Goal: Register for event/course

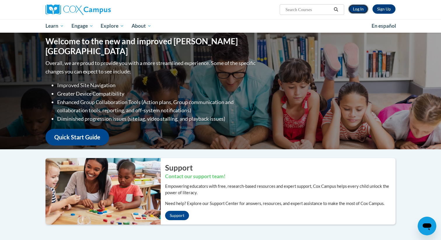
click at [357, 8] on link "Log In" at bounding box center [358, 8] width 20 height 9
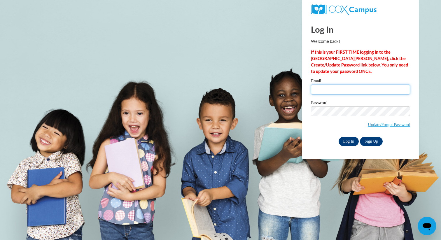
type input "kjones@ddschools.org"
click at [347, 140] on input "Log In" at bounding box center [349, 141] width 20 height 9
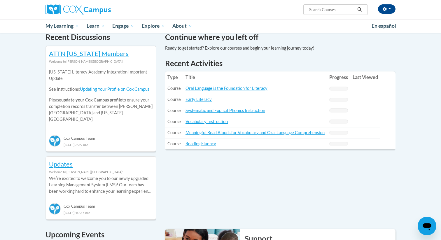
scroll to position [161, 0]
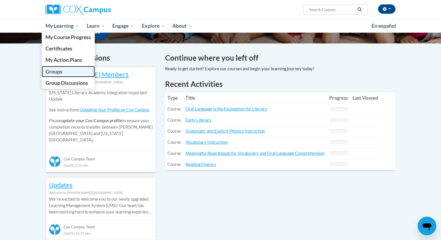
click at [64, 74] on link "Groups" at bounding box center [68, 71] width 53 height 11
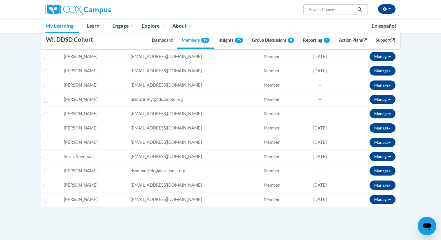
scroll to position [177, 0]
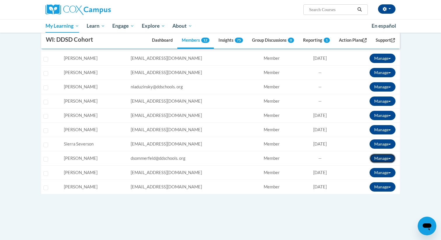
click at [383, 157] on button "Manage" at bounding box center [383, 158] width 26 height 9
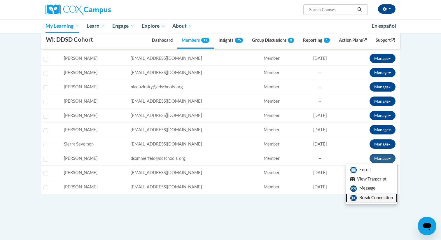
click at [363, 197] on link "Break Connection" at bounding box center [371, 197] width 51 height 9
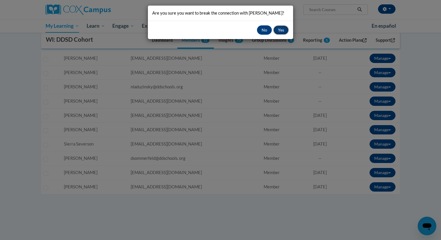
click at [279, 35] on button "Yes" at bounding box center [280, 29] width 15 height 9
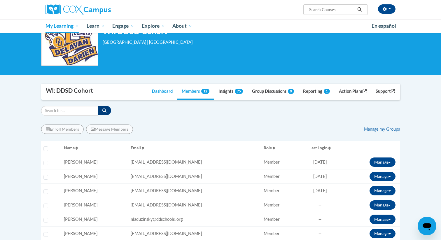
scroll to position [46, 0]
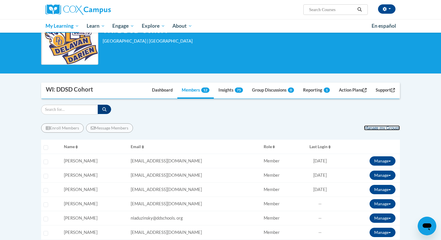
click at [376, 130] on link "Manage my Groups" at bounding box center [382, 127] width 36 height 5
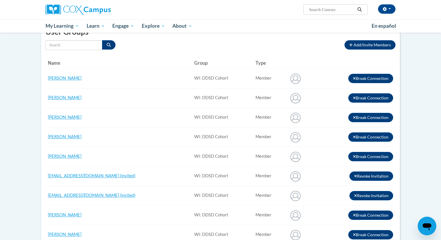
scroll to position [57, 0]
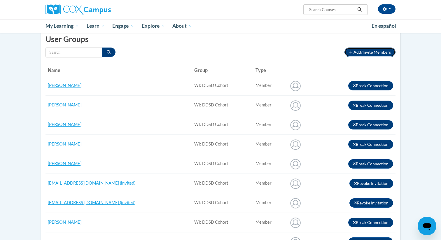
click at [357, 50] on span "Add/Invite Members" at bounding box center [372, 52] width 37 height 5
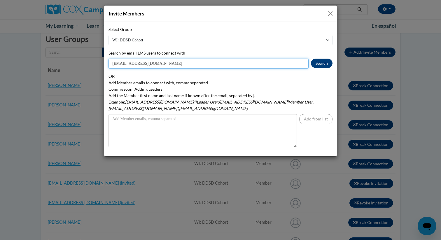
type input "[EMAIL_ADDRESS][DOMAIN_NAME]"
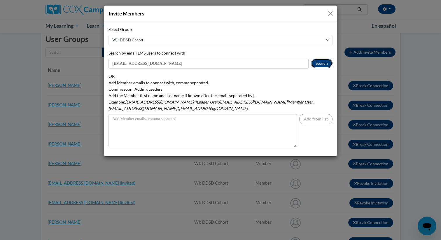
click at [321, 65] on button "Search" at bounding box center [322, 63] width 22 height 9
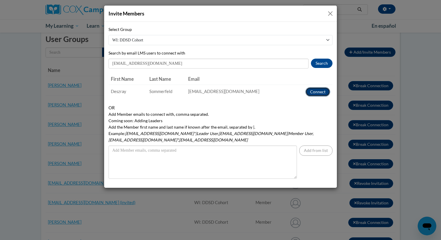
click at [314, 94] on button "Connect" at bounding box center [317, 91] width 25 height 9
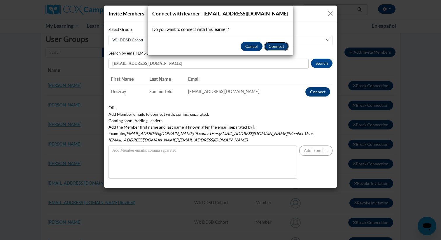
click at [271, 48] on button "Connect" at bounding box center [276, 46] width 25 height 9
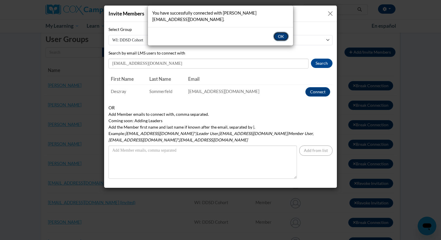
click at [281, 32] on button "OK" at bounding box center [280, 36] width 15 height 9
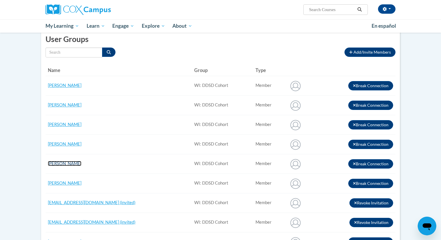
click at [78, 165] on link "[PERSON_NAME]" at bounding box center [65, 163] width 34 height 5
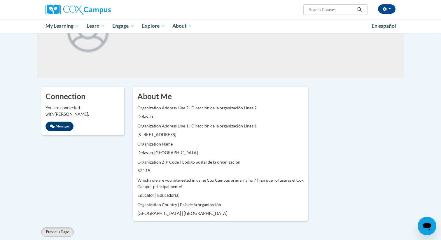
scroll to position [129, 0]
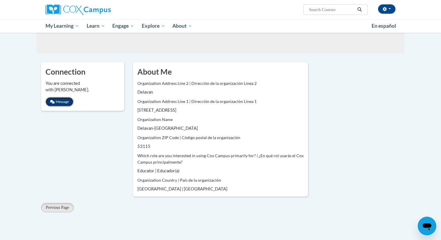
click at [60, 103] on button "Message" at bounding box center [60, 101] width 28 height 9
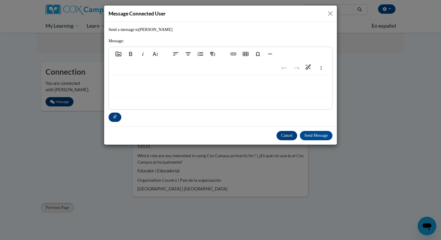
click at [330, 13] on button "Close" at bounding box center [330, 13] width 7 height 7
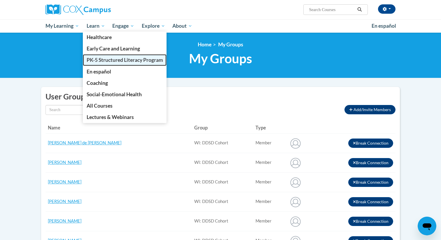
click at [102, 60] on span "PK-5 Structured Literacy Program" at bounding box center [125, 60] width 76 height 6
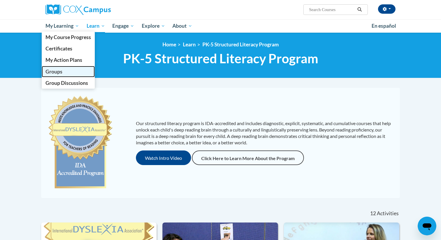
click at [60, 71] on span "Groups" at bounding box center [54, 72] width 17 height 6
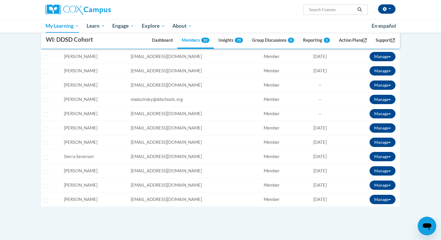
scroll to position [166, 0]
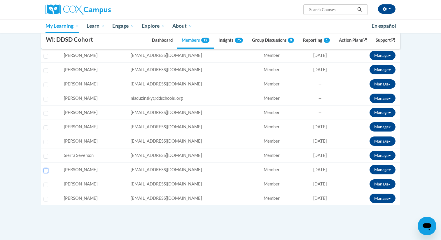
click at [47, 171] on input "Select learner" at bounding box center [45, 170] width 5 height 5
checkbox input "true"
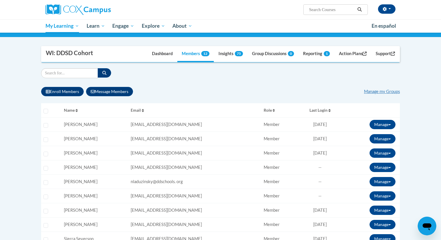
scroll to position [84, 0]
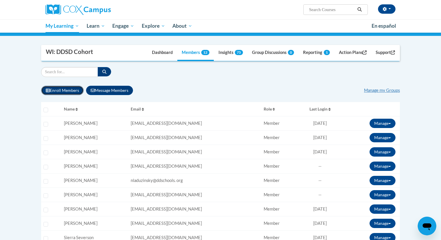
click at [71, 90] on button "Enroll Members" at bounding box center [62, 90] width 43 height 9
select select
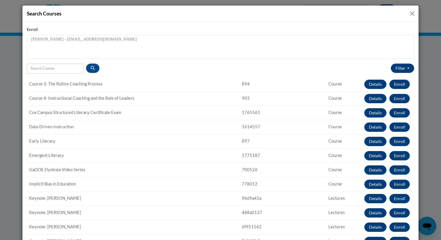
scroll to position [129, 0]
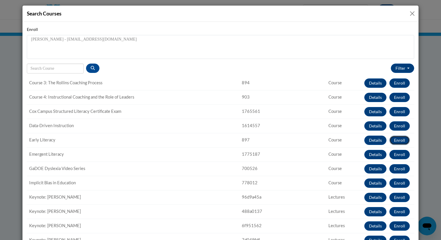
click at [409, 141] on button "Enroll" at bounding box center [399, 140] width 20 height 9
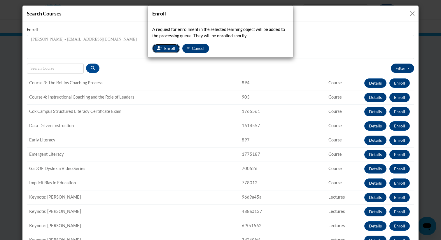
click at [167, 47] on span "Enroll" at bounding box center [169, 48] width 11 height 5
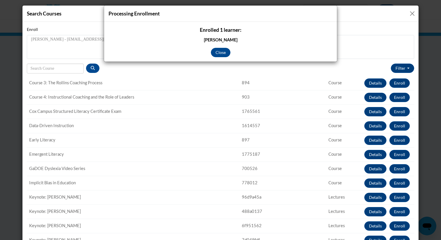
click at [397, 126] on div "Processing Enrollment Enrolled 1 learner: [PERSON_NAME] Close" at bounding box center [220, 120] width 441 height 240
click at [221, 53] on button "Close" at bounding box center [221, 52] width 20 height 9
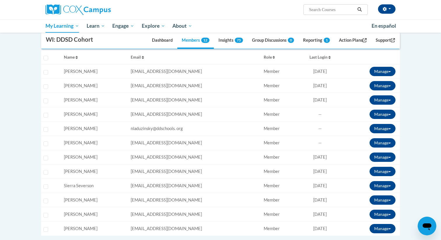
scroll to position [141, 0]
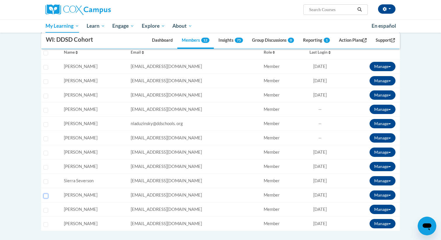
click at [46, 197] on input "Select learner" at bounding box center [45, 196] width 5 height 5
checkbox input "true"
click at [384, 194] on button "Manage" at bounding box center [383, 195] width 26 height 9
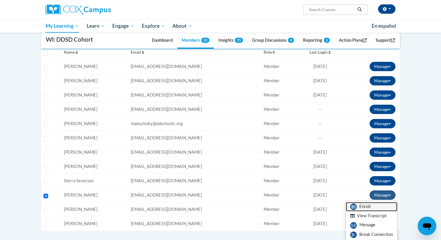
click at [372, 207] on link "Enroll" at bounding box center [371, 206] width 51 height 9
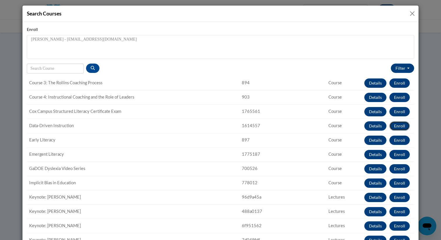
click at [397, 126] on button "Enroll" at bounding box center [399, 125] width 20 height 9
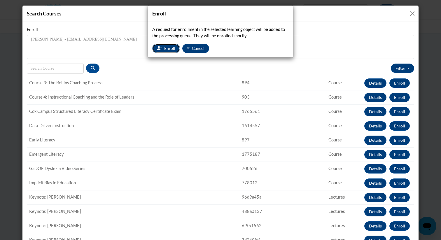
click at [165, 45] on button "Enroll" at bounding box center [166, 48] width 28 height 9
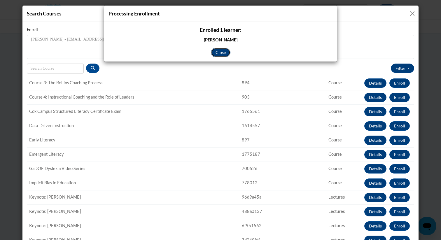
click at [228, 51] on button "Close" at bounding box center [221, 52] width 20 height 9
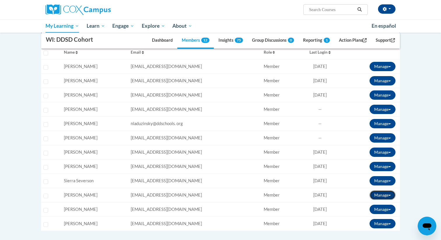
click at [378, 193] on button "Manage" at bounding box center [383, 195] width 26 height 9
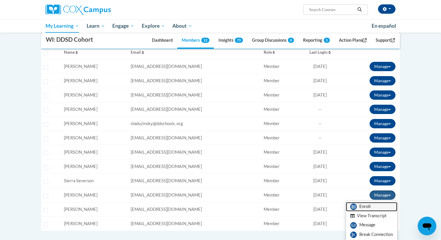
click at [370, 206] on link "Enroll" at bounding box center [371, 206] width 51 height 9
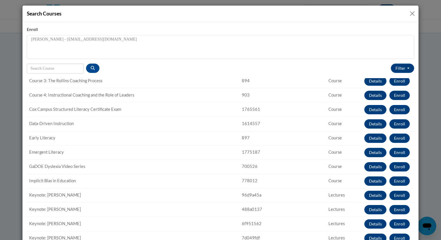
scroll to position [132, 0]
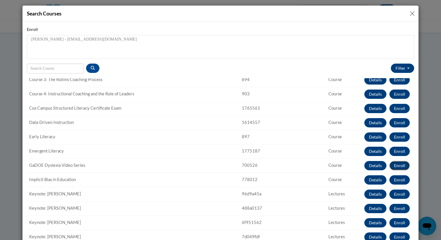
click at [397, 168] on button "Enroll" at bounding box center [399, 165] width 20 height 9
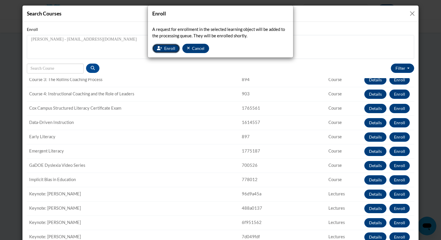
click at [168, 48] on span "Enroll" at bounding box center [169, 48] width 11 height 5
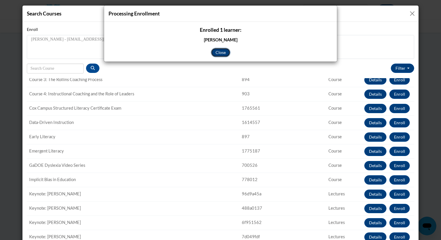
click at [224, 52] on button "Close" at bounding box center [221, 52] width 20 height 9
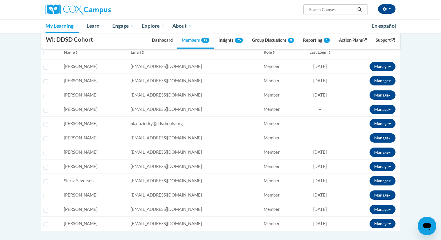
click at [46, 191] on td "Select learner" at bounding box center [51, 195] width 20 height 14
click at [46, 195] on input "Select learner" at bounding box center [45, 196] width 5 height 5
checkbox input "true"
click at [382, 192] on button "Manage" at bounding box center [383, 195] width 26 height 9
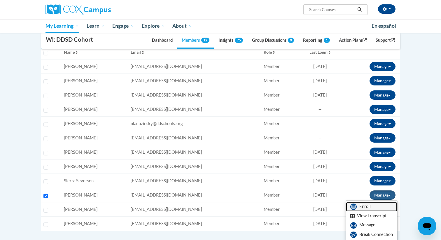
click at [362, 208] on link "Enroll" at bounding box center [371, 206] width 51 height 9
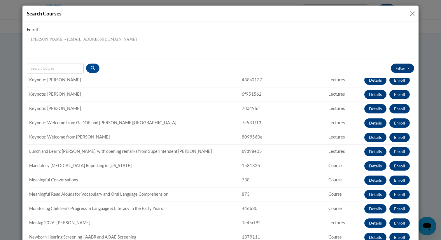
scroll to position [304, 0]
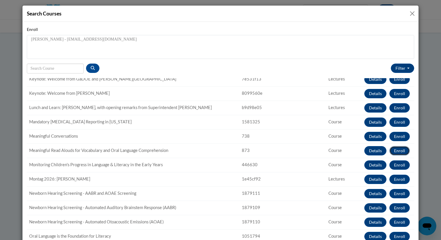
click at [396, 151] on button "Enroll" at bounding box center [399, 150] width 20 height 9
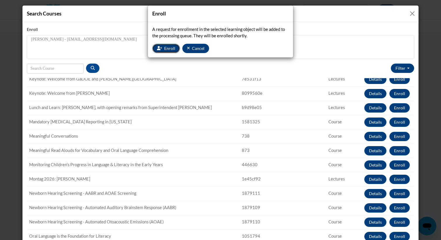
click at [168, 45] on button "Enroll" at bounding box center [166, 48] width 28 height 9
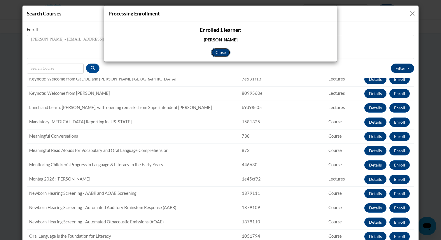
click at [225, 51] on button "Close" at bounding box center [221, 52] width 20 height 9
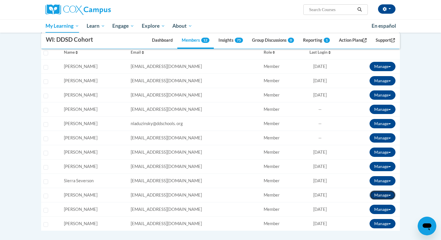
click at [388, 194] on button "Manage" at bounding box center [383, 195] width 26 height 9
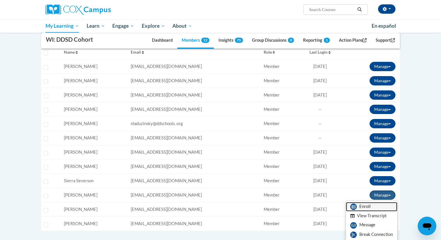
click at [361, 205] on link "Enroll" at bounding box center [371, 206] width 51 height 9
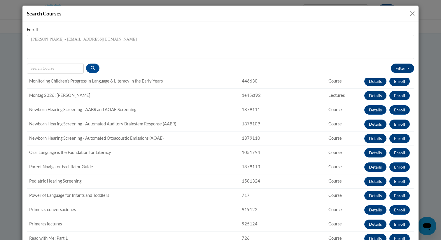
scroll to position [387, 0]
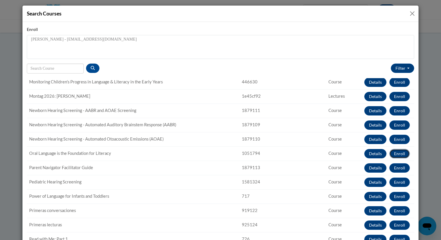
click at [403, 153] on button "Enroll" at bounding box center [399, 153] width 20 height 9
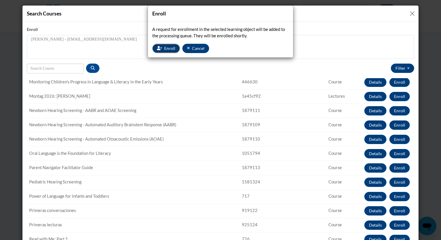
click at [158, 49] on icon "button" at bounding box center [159, 48] width 5 height 4
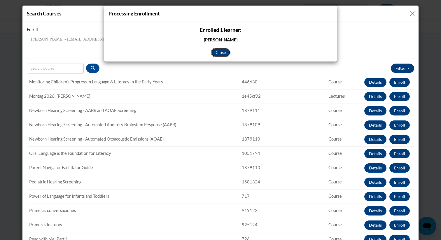
click at [221, 52] on button "Close" at bounding box center [221, 52] width 20 height 9
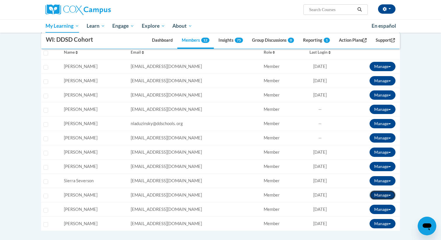
click at [378, 193] on button "Manage" at bounding box center [383, 195] width 26 height 9
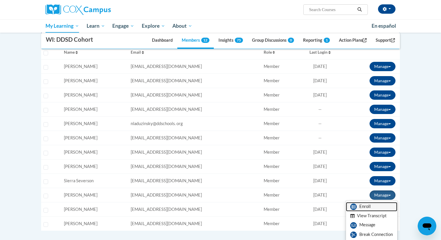
click at [363, 207] on link "Enroll" at bounding box center [371, 206] width 51 height 9
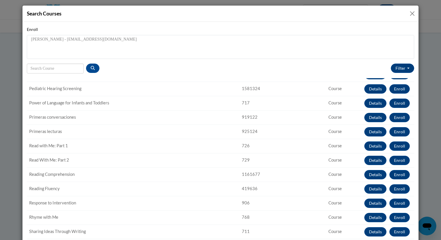
scroll to position [513, 0]
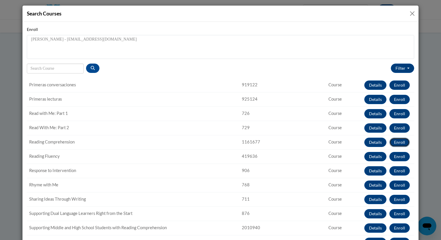
click at [398, 143] on button "Enroll" at bounding box center [399, 142] width 20 height 9
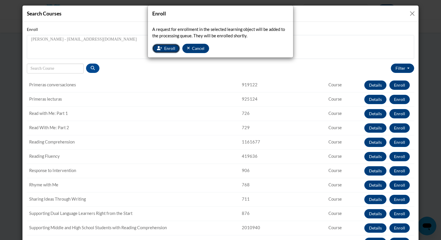
click at [168, 50] on span "Enroll" at bounding box center [169, 48] width 11 height 5
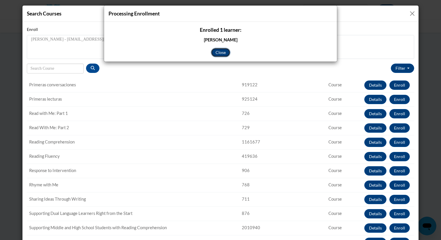
click at [217, 55] on button "Close" at bounding box center [221, 52] width 20 height 9
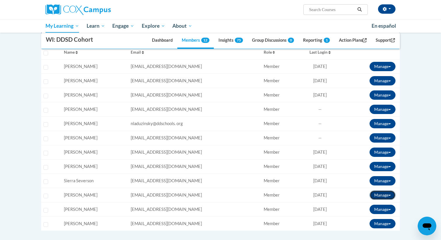
click at [375, 194] on button "Manage" at bounding box center [383, 195] width 26 height 9
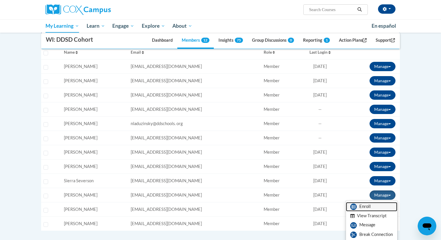
click at [365, 209] on link "Enroll" at bounding box center [371, 206] width 51 height 9
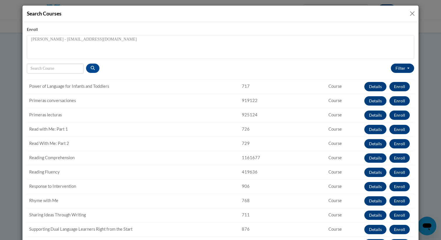
scroll to position [498, 0]
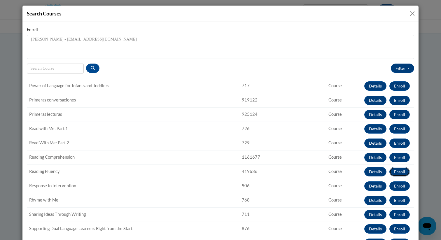
click at [399, 172] on button "Enroll" at bounding box center [399, 171] width 20 height 9
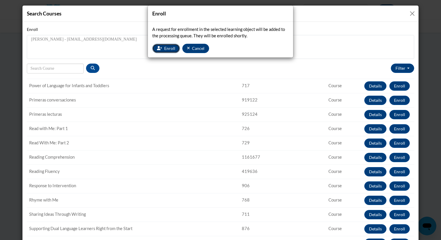
click at [168, 49] on span "Enroll" at bounding box center [169, 48] width 11 height 5
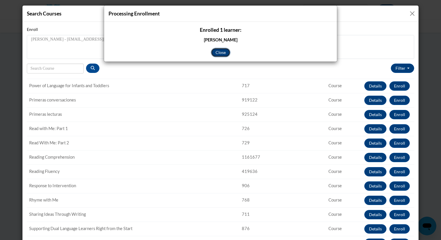
click at [219, 51] on button "Close" at bounding box center [221, 52] width 20 height 9
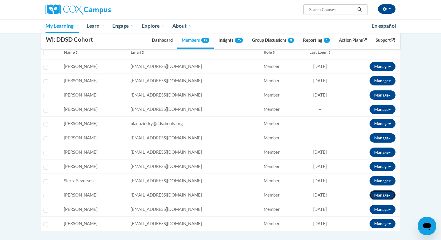
click at [375, 195] on button "Manage" at bounding box center [383, 195] width 26 height 9
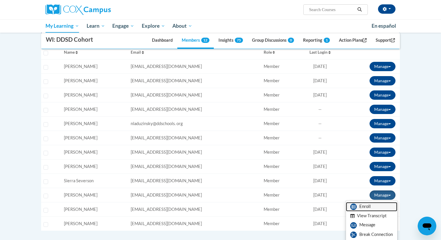
click at [363, 205] on link "Enroll" at bounding box center [371, 206] width 51 height 9
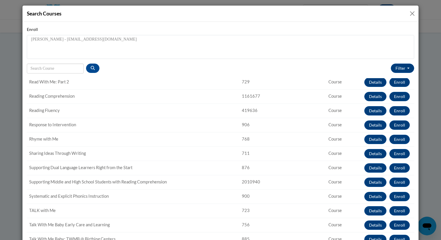
scroll to position [558, 0]
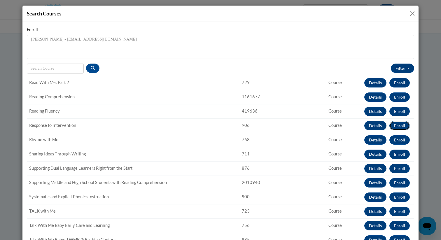
click at [401, 126] on button "Enroll" at bounding box center [399, 125] width 20 height 9
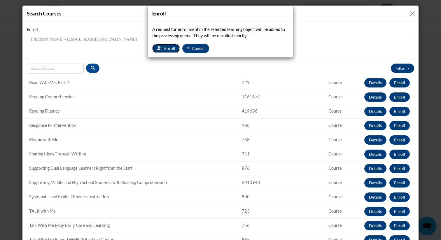
click at [167, 47] on span "Enroll" at bounding box center [169, 48] width 11 height 5
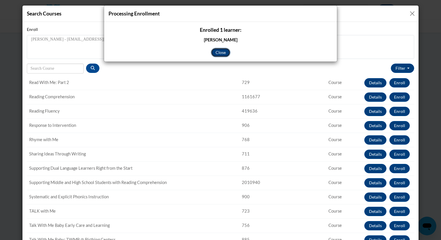
click at [221, 51] on button "Close" at bounding box center [221, 52] width 20 height 9
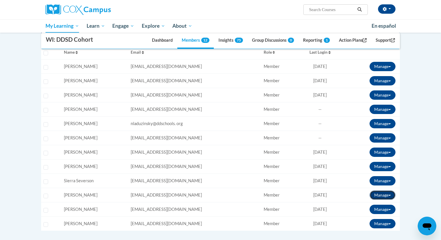
click at [387, 194] on button "Manage" at bounding box center [383, 195] width 26 height 9
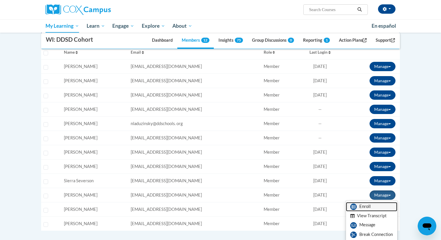
click at [361, 206] on link "Enroll" at bounding box center [371, 206] width 51 height 9
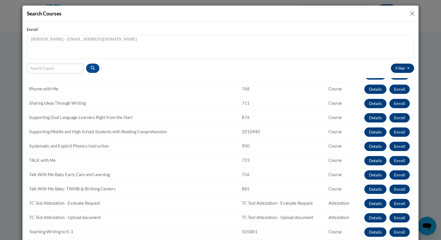
scroll to position [611, 0]
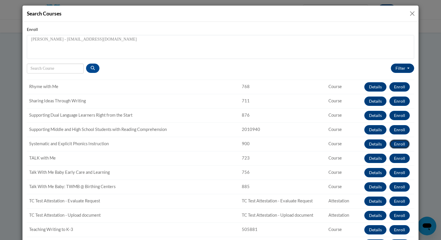
click at [400, 143] on button "Enroll" at bounding box center [399, 143] width 20 height 9
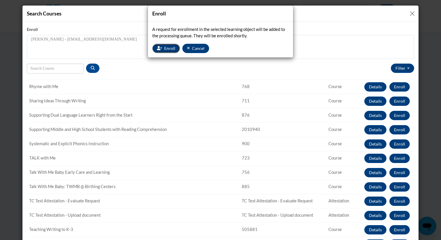
click at [169, 49] on span "Enroll" at bounding box center [169, 48] width 11 height 5
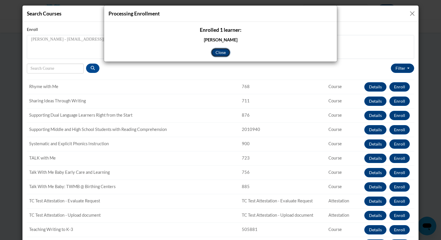
click at [223, 54] on button "Close" at bounding box center [221, 52] width 20 height 9
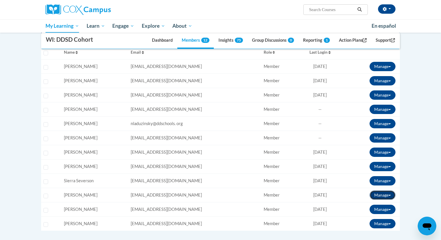
click at [378, 195] on button "Manage" at bounding box center [383, 195] width 26 height 9
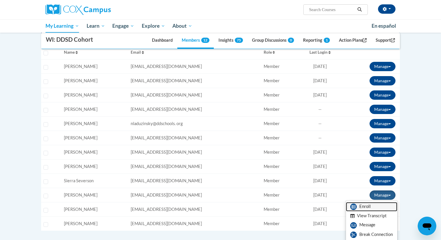
click at [364, 206] on link "Enroll" at bounding box center [371, 206] width 51 height 9
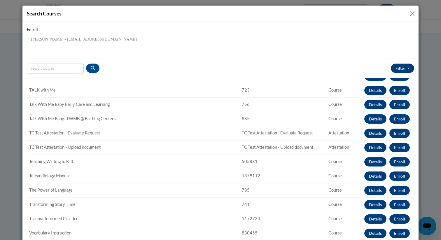
scroll to position [17, 0]
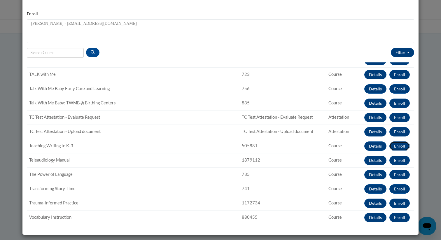
click at [401, 146] on button "Enroll" at bounding box center [399, 145] width 20 height 9
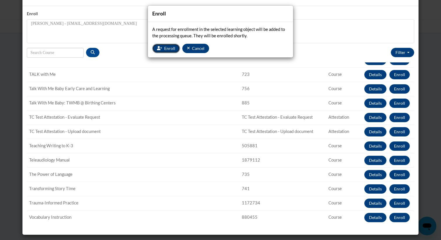
click at [168, 49] on span "Enroll" at bounding box center [169, 48] width 11 height 5
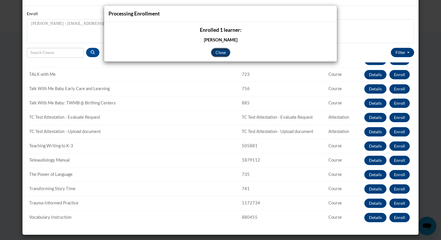
click at [220, 52] on button "Close" at bounding box center [221, 52] width 20 height 9
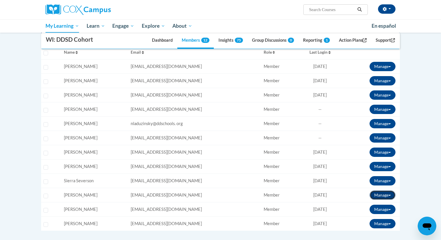
click at [380, 199] on button "Manage" at bounding box center [383, 195] width 26 height 9
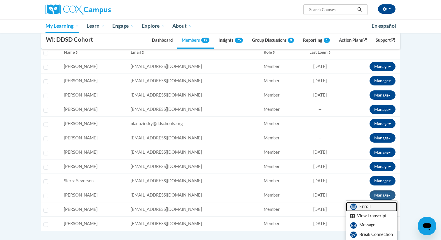
click at [360, 205] on link "Enroll" at bounding box center [371, 206] width 51 height 9
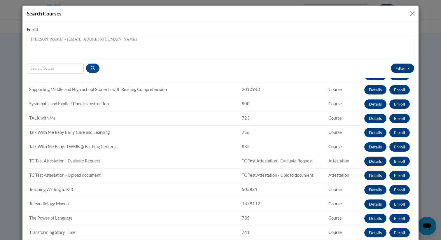
scroll to position [679, 0]
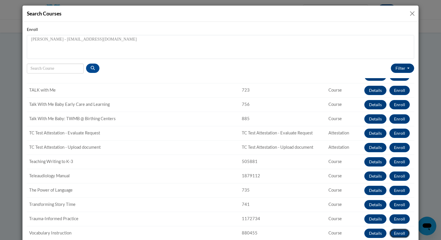
click at [400, 233] on button "Enroll" at bounding box center [399, 233] width 20 height 9
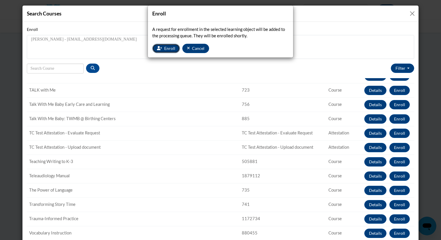
click at [166, 50] on span "Enroll" at bounding box center [169, 48] width 11 height 5
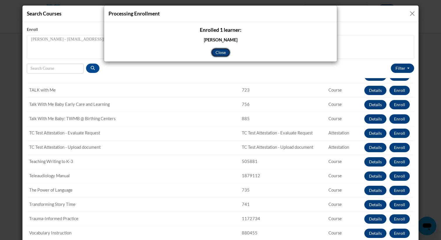
click at [218, 53] on button "Close" at bounding box center [221, 52] width 20 height 9
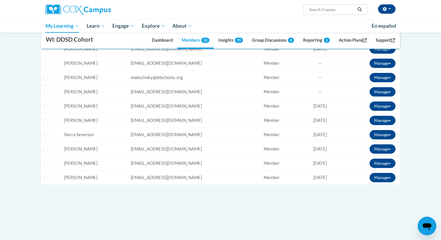
scroll to position [188, 0]
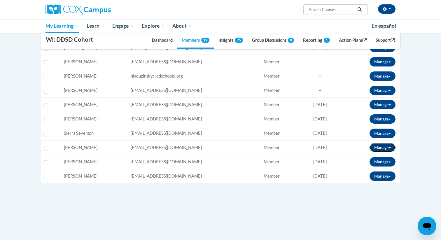
click at [381, 144] on button "Manage" at bounding box center [383, 147] width 26 height 9
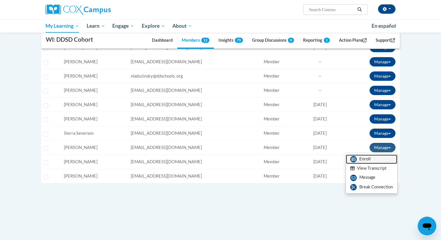
click at [364, 162] on link "Enroll" at bounding box center [371, 159] width 51 height 9
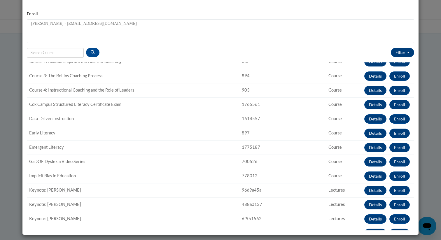
scroll to position [116, 0]
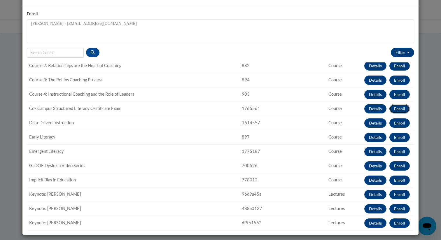
click at [401, 108] on button "Enroll" at bounding box center [399, 108] width 20 height 9
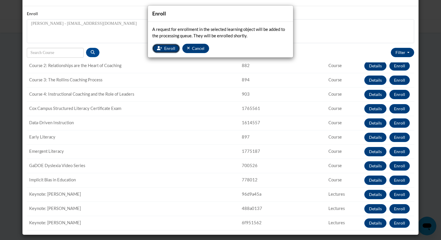
click at [168, 49] on span "Enroll" at bounding box center [169, 48] width 11 height 5
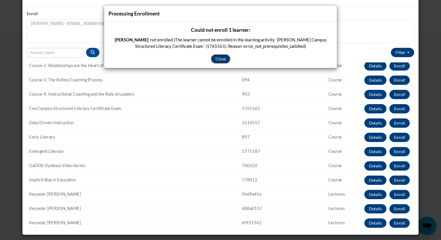
click at [221, 57] on button "Close" at bounding box center [221, 58] width 20 height 9
